Goal: Task Accomplishment & Management: Manage account settings

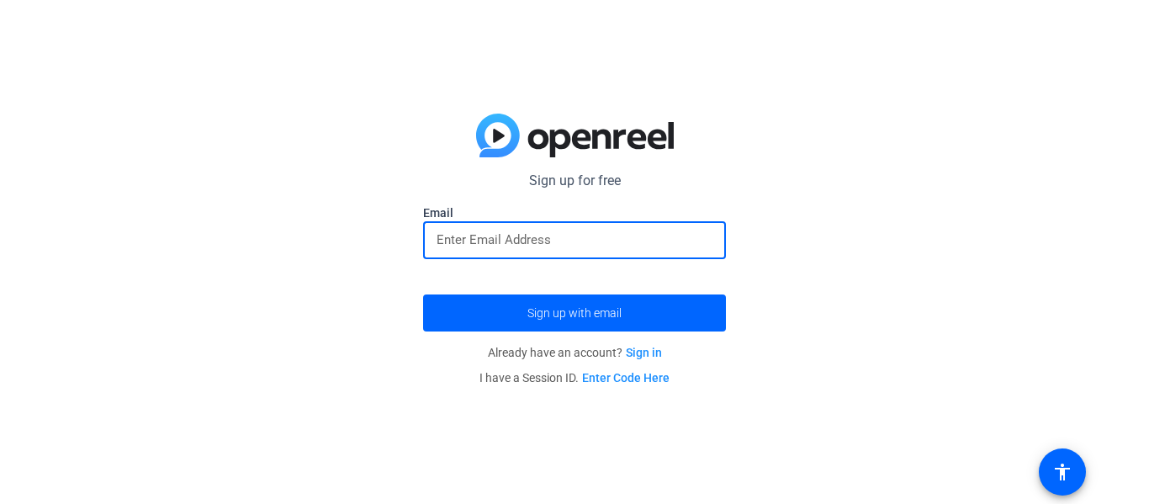
click at [609, 247] on input "email" at bounding box center [575, 240] width 276 height 20
type input "[EMAIL_ADDRESS][DOMAIN_NAME]"
click at [423, 294] on button "Sign up with email" at bounding box center [574, 312] width 303 height 37
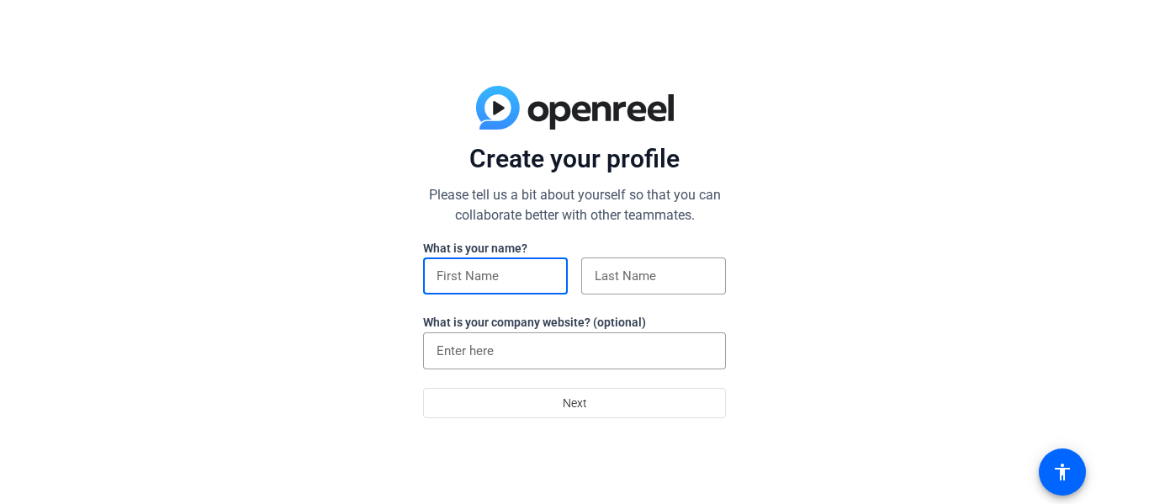
click at [457, 273] on input at bounding box center [496, 276] width 118 height 20
type input "[PERSON_NAME]"
click at [608, 270] on input at bounding box center [654, 276] width 118 height 20
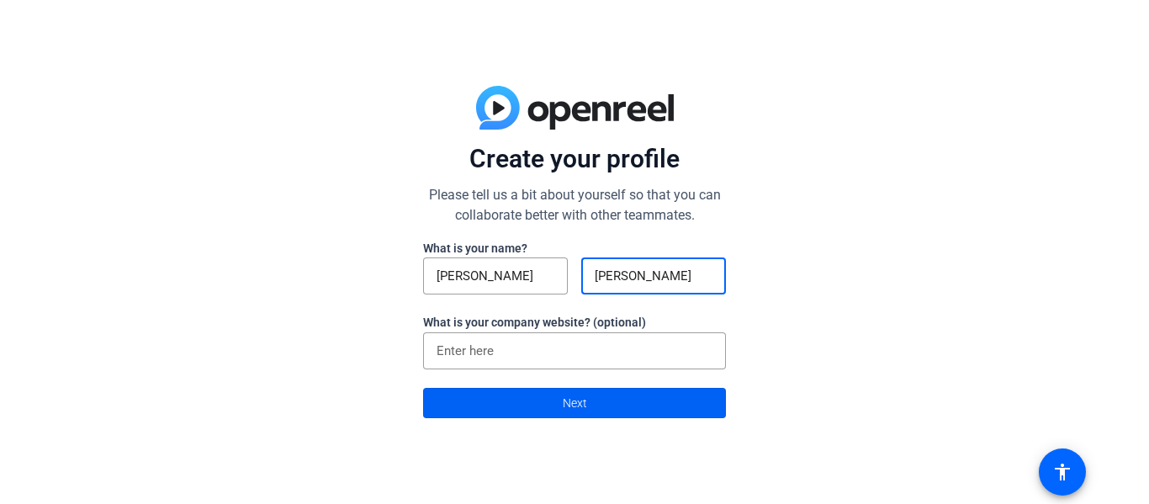
type input "[PERSON_NAME]"
click at [558, 390] on span at bounding box center [574, 403] width 301 height 40
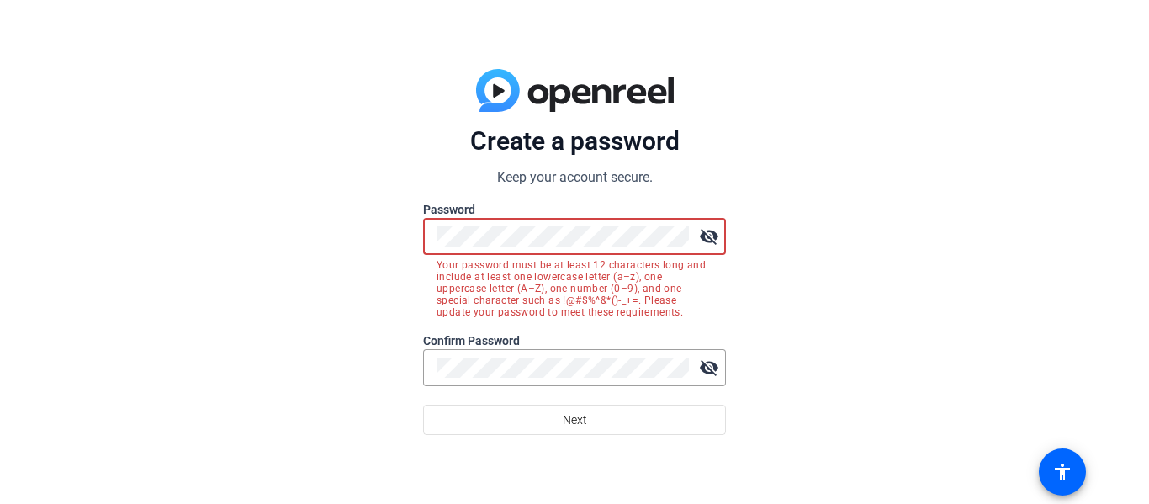
click at [706, 238] on mat-icon "visibility_off" at bounding box center [709, 237] width 34 height 34
click at [707, 236] on mat-icon "visibility" at bounding box center [709, 237] width 34 height 34
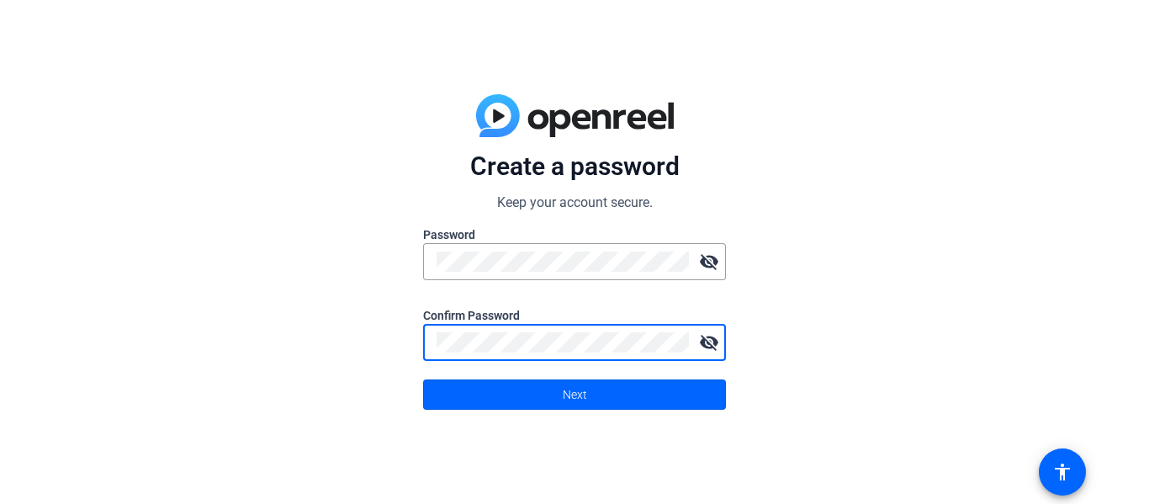
click button "Next" at bounding box center [574, 394] width 303 height 30
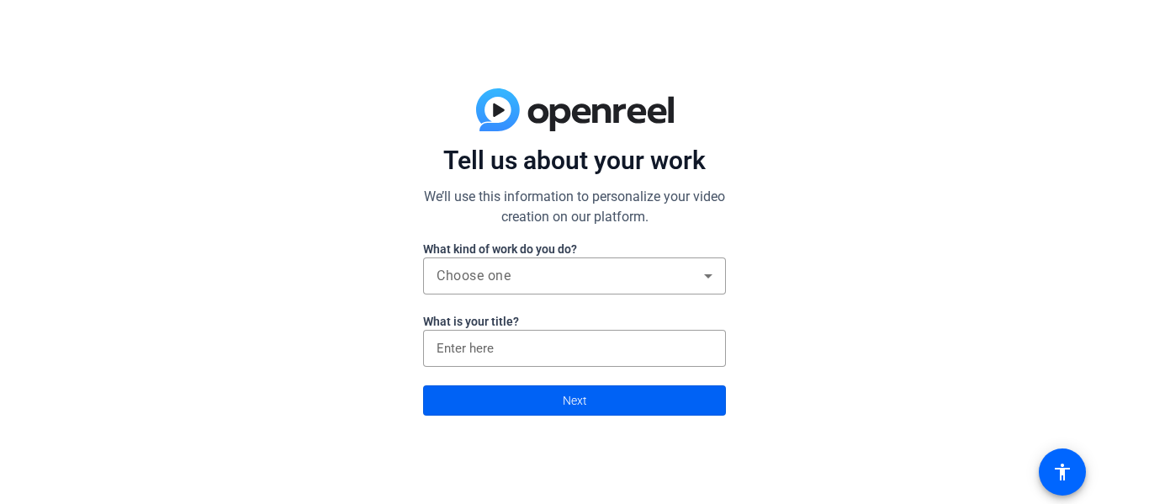
click at [536, 408] on span at bounding box center [574, 400] width 301 height 40
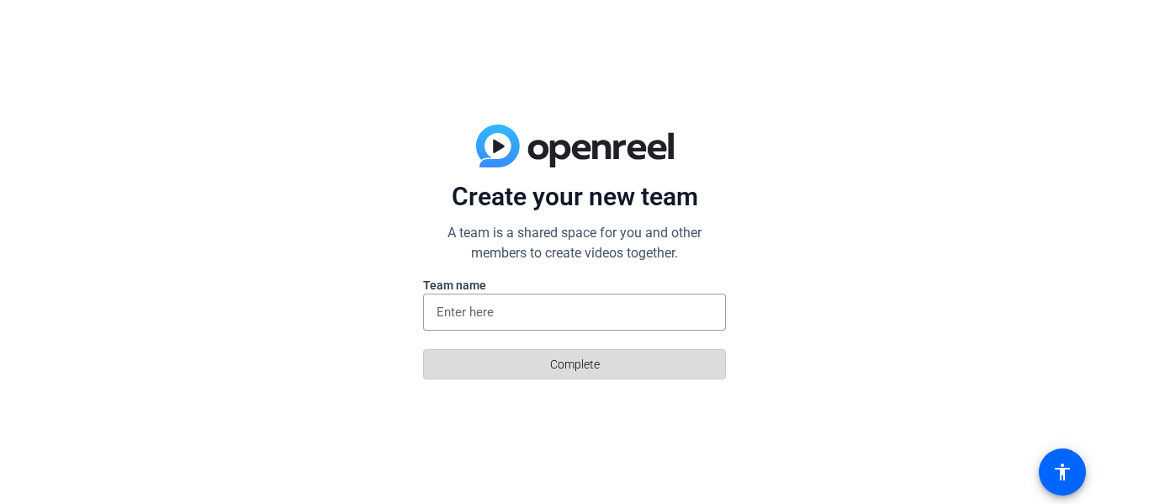
click at [483, 354] on span at bounding box center [574, 364] width 301 height 40
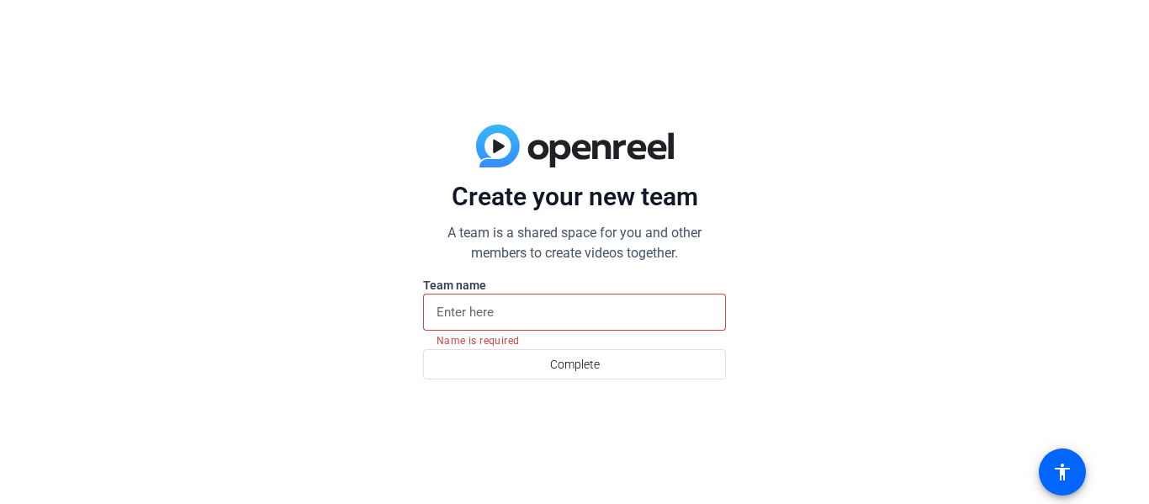
click at [468, 315] on input at bounding box center [575, 312] width 276 height 20
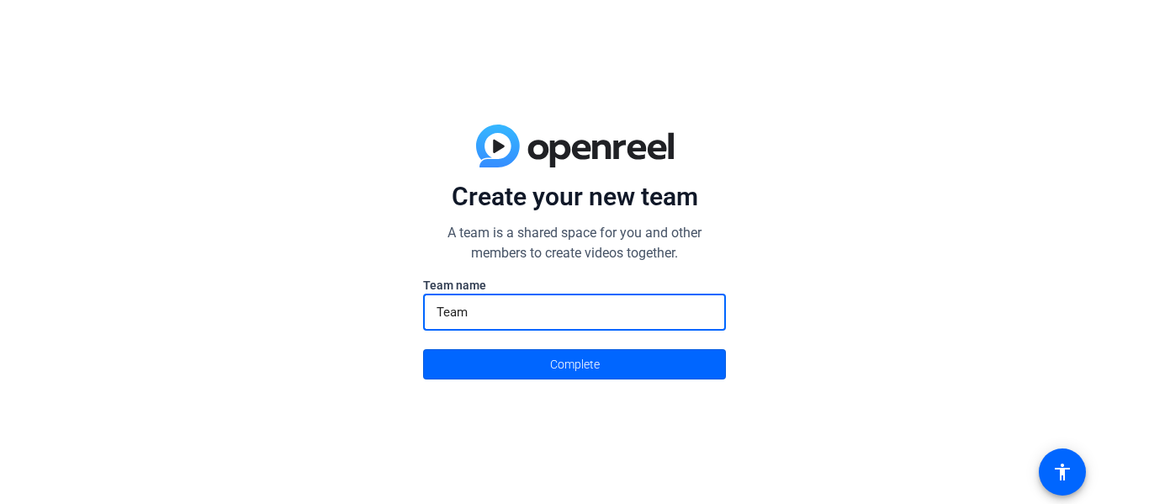
type input "Team"
click at [423, 349] on button "Complete" at bounding box center [574, 364] width 303 height 30
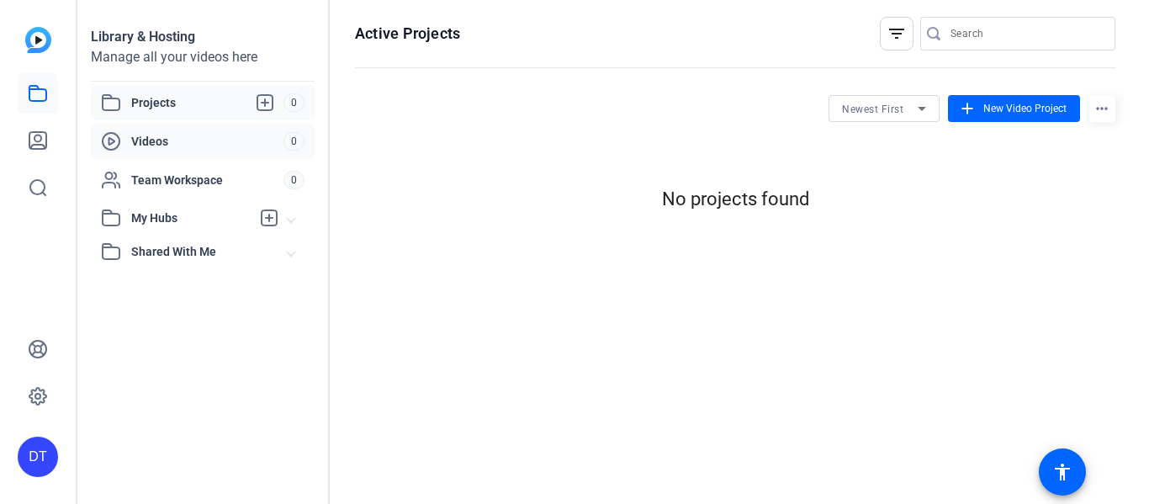
click at [212, 148] on span "Videos" at bounding box center [207, 141] width 152 height 17
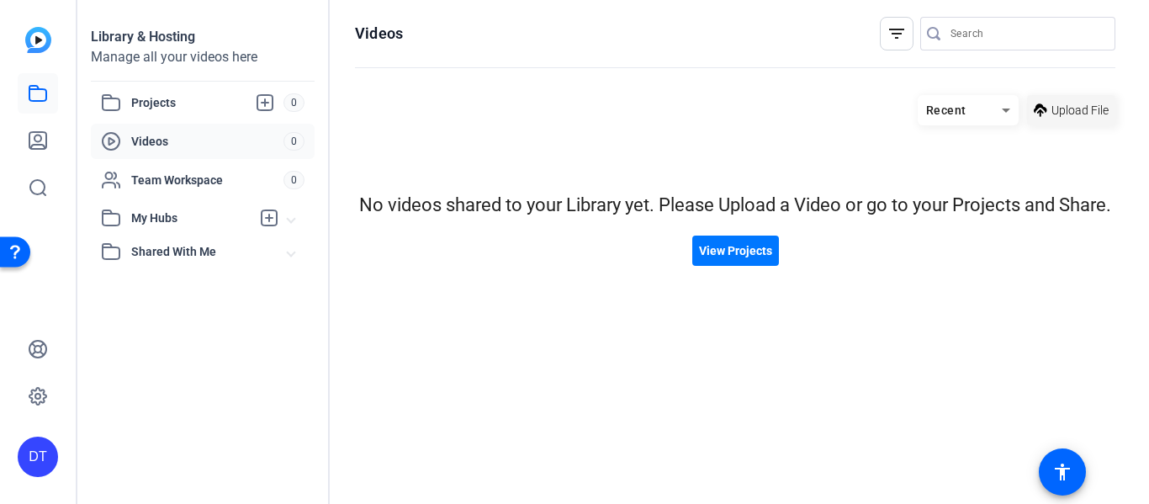
click at [1089, 112] on span "Upload File" at bounding box center [1080, 111] width 57 height 18
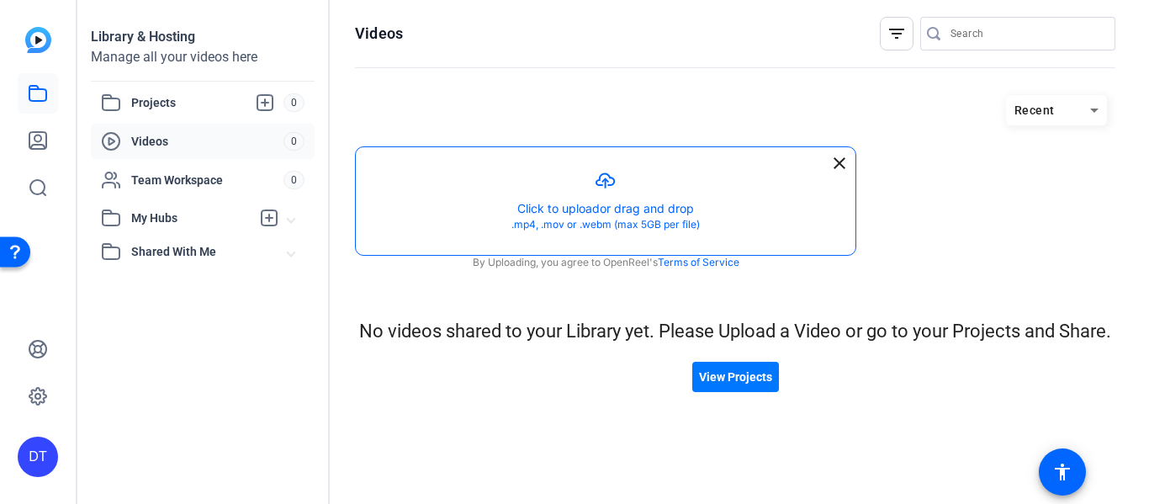
click at [674, 194] on button "button" at bounding box center [606, 201] width 500 height 108
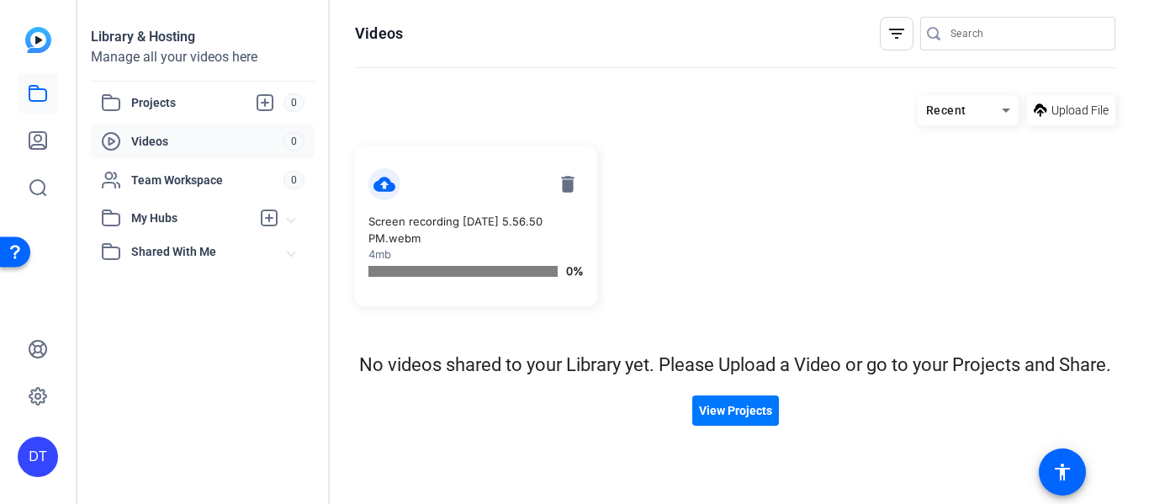
click at [417, 176] on div "cloud_upload delete" at bounding box center [476, 184] width 215 height 32
click at [1064, 106] on span "Upload File" at bounding box center [1080, 111] width 57 height 18
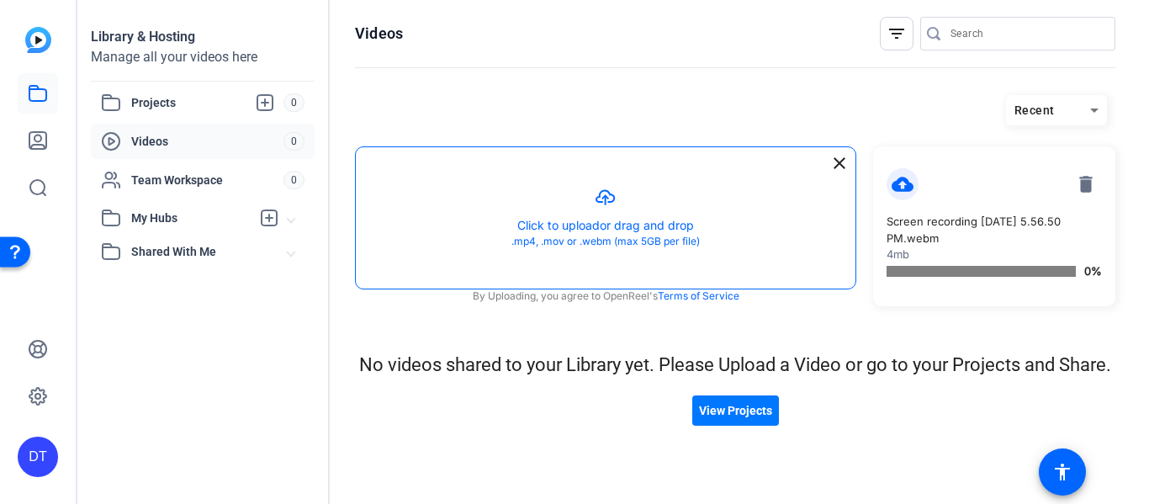
click at [695, 207] on button "button" at bounding box center [606, 217] width 500 height 141
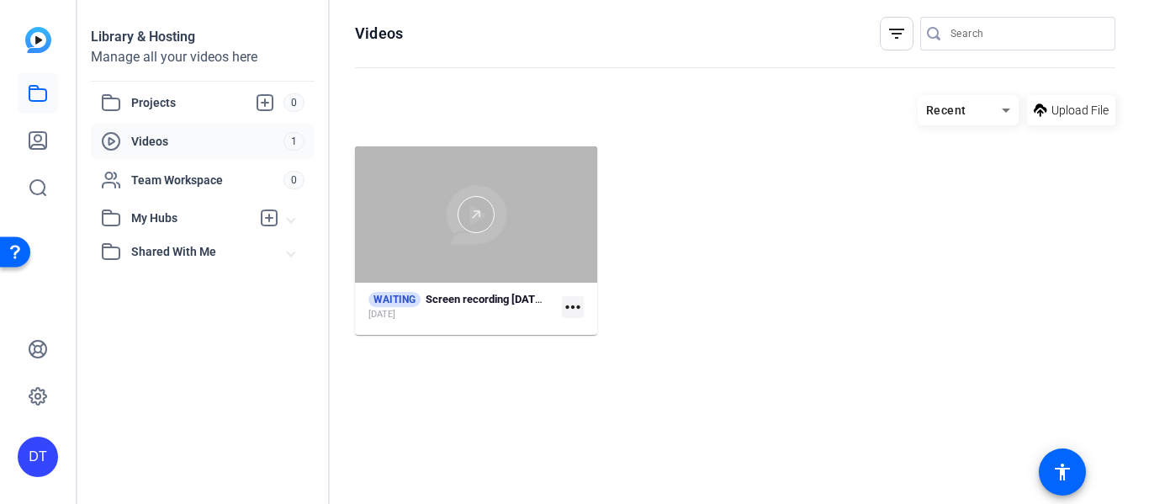
click at [469, 249] on div at bounding box center [476, 214] width 242 height 136
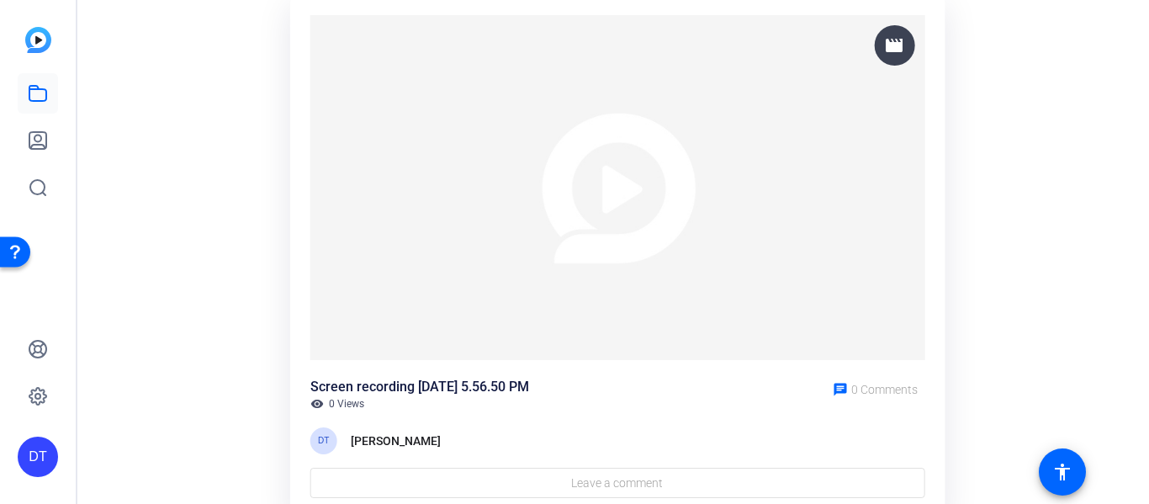
scroll to position [115, 0]
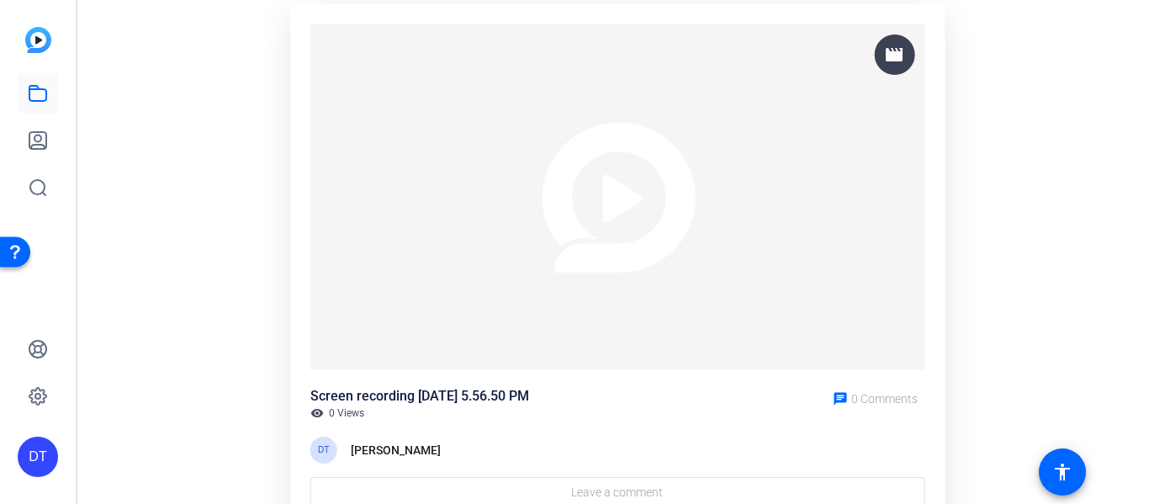
click at [617, 196] on img at bounding box center [617, 197] width 615 height 346
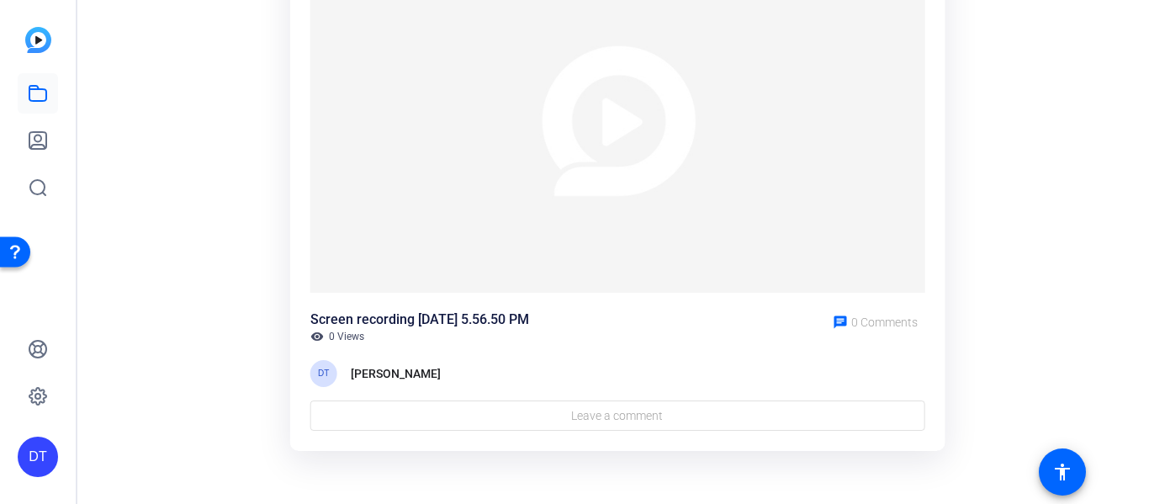
scroll to position [0, 0]
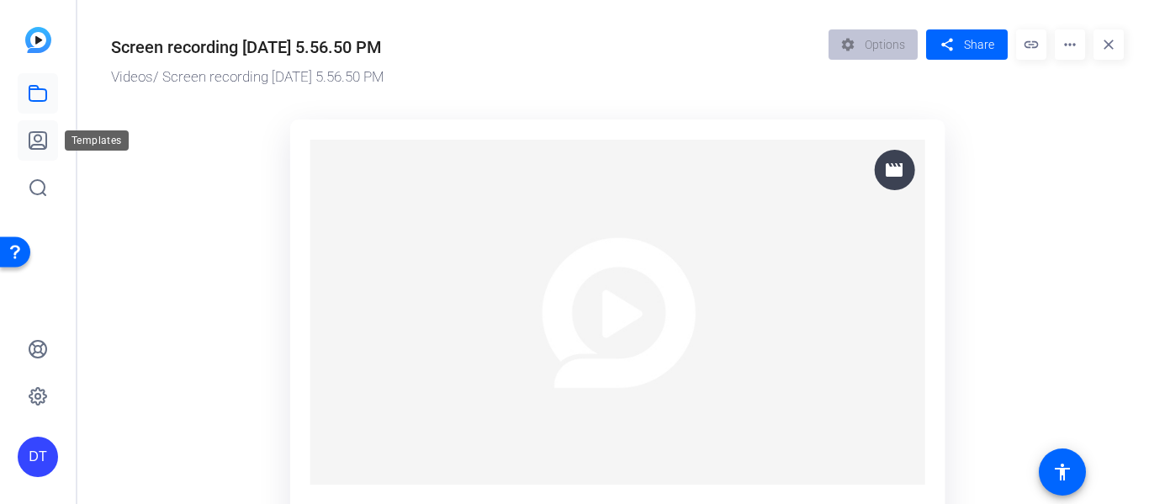
click at [34, 126] on link at bounding box center [38, 140] width 40 height 40
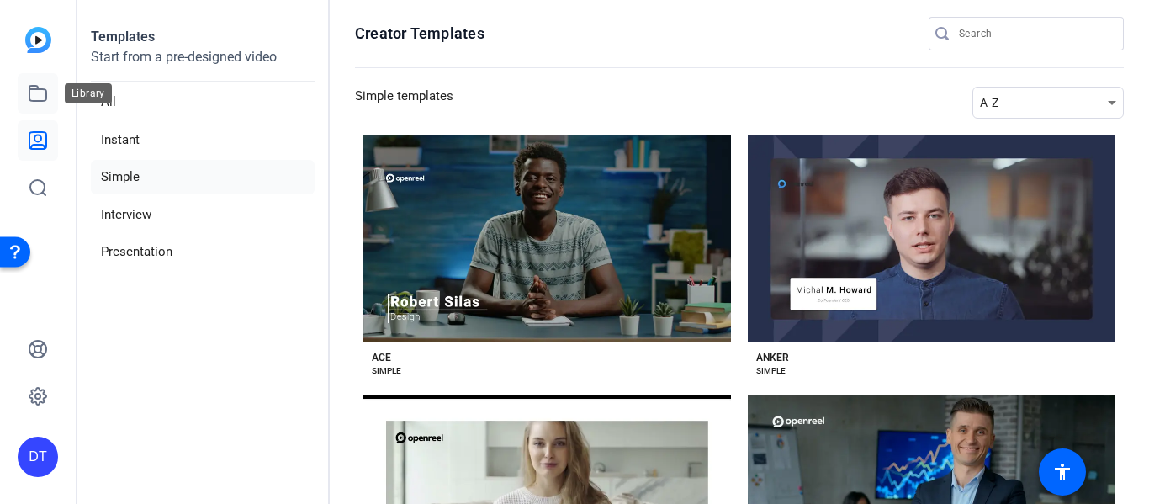
click at [43, 88] on icon at bounding box center [37, 93] width 17 height 15
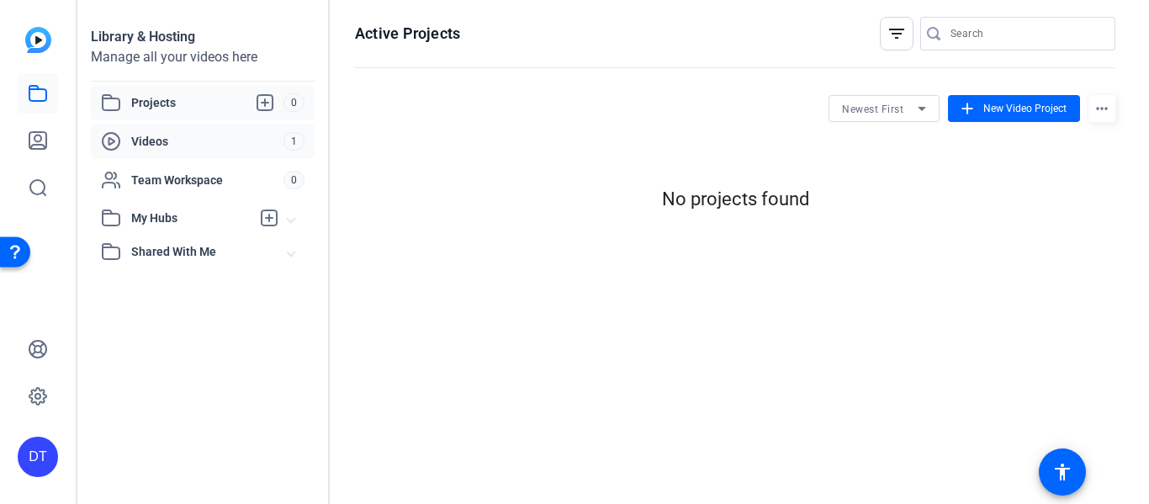
click at [234, 154] on div "Videos 1" at bounding box center [203, 141] width 224 height 35
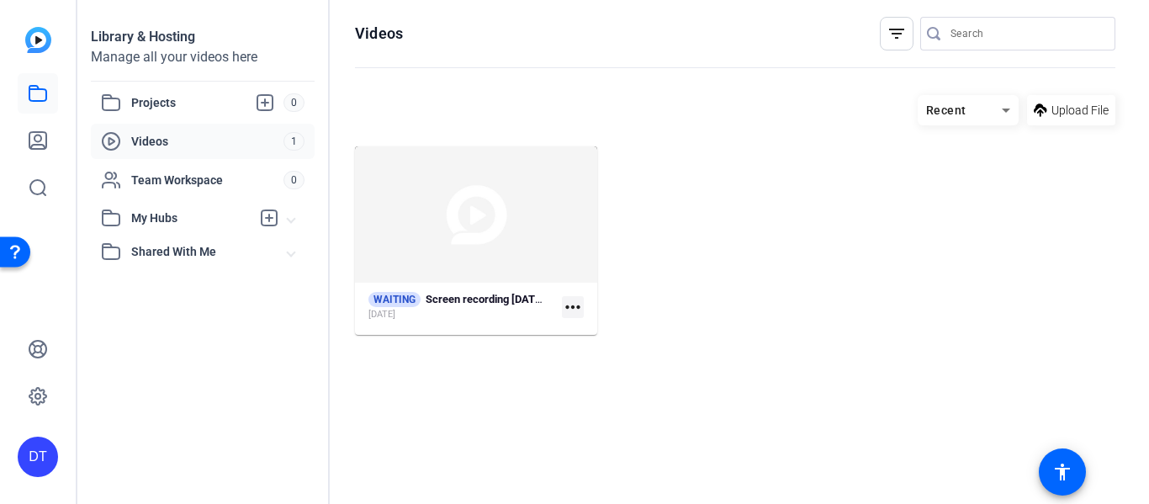
click at [576, 309] on mat-icon "more_horiz" at bounding box center [573, 307] width 22 height 22
click at [585, 329] on span "Remove from Queue" at bounding box center [660, 332] width 169 height 20
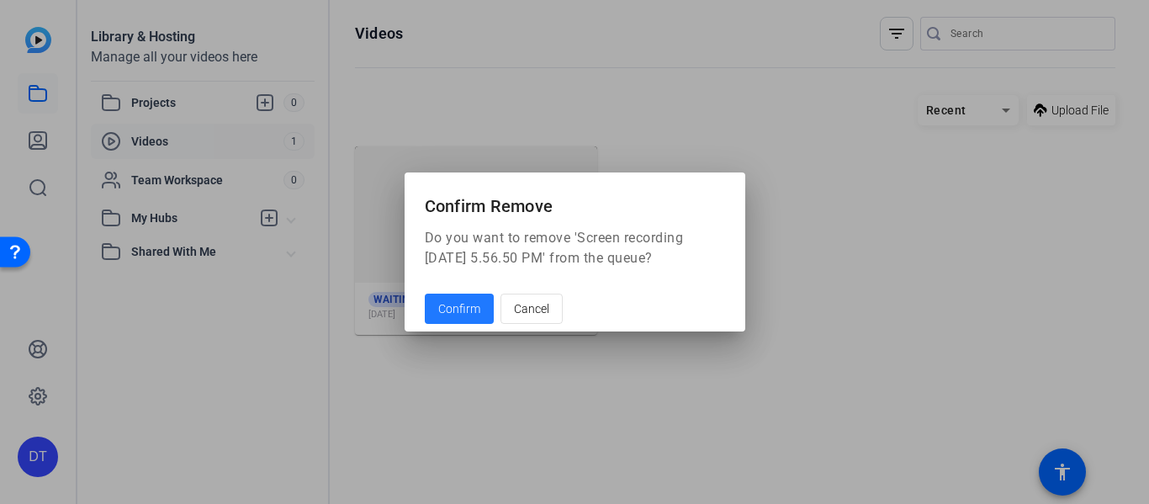
click at [461, 310] on span "Confirm" at bounding box center [459, 309] width 42 height 18
